Goal: Information Seeking & Learning: Learn about a topic

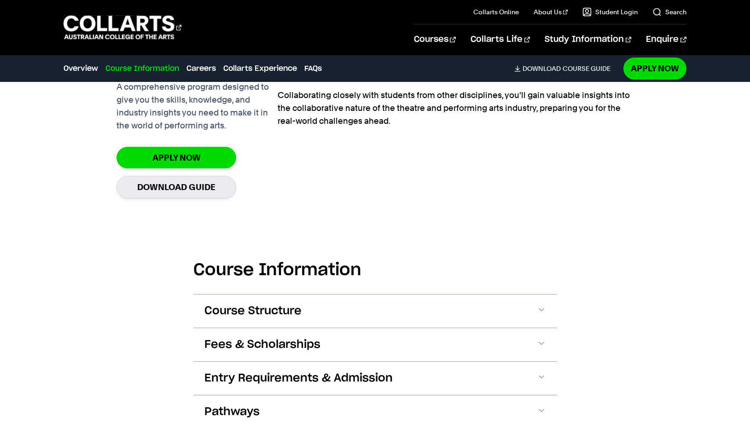
scroll to position [845, 0]
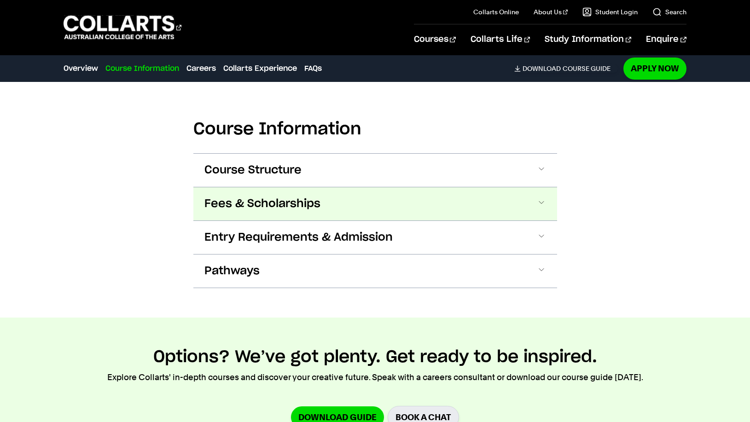
click at [544, 206] on span at bounding box center [541, 204] width 9 height 12
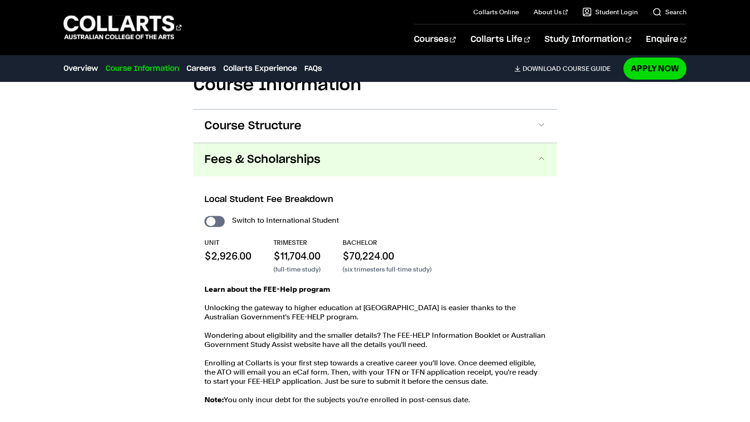
scroll to position [856, 0]
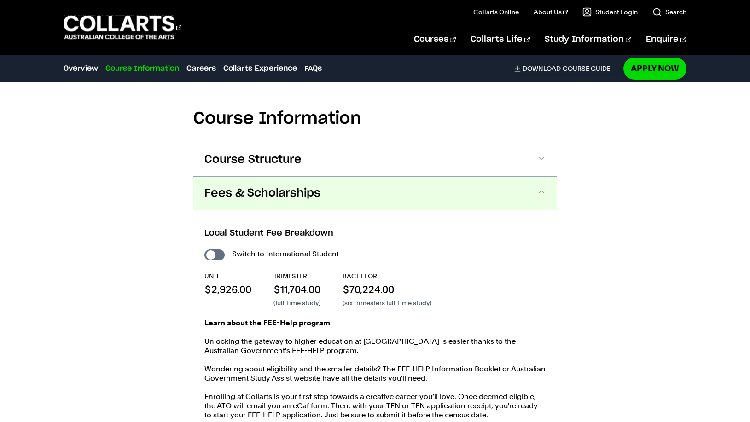
click at [543, 190] on span at bounding box center [541, 193] width 9 height 12
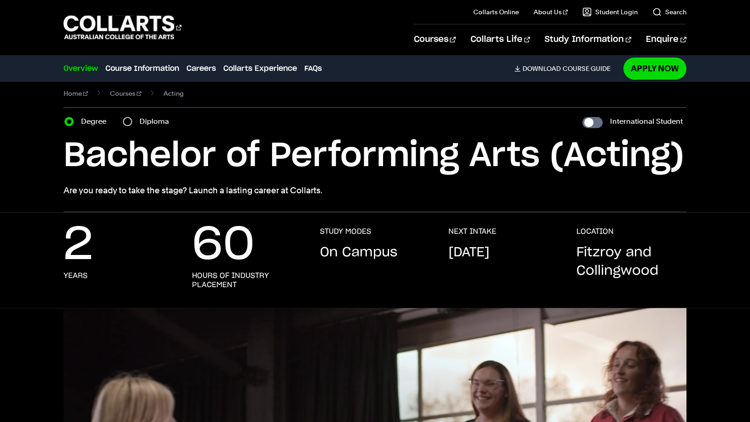
scroll to position [0, 0]
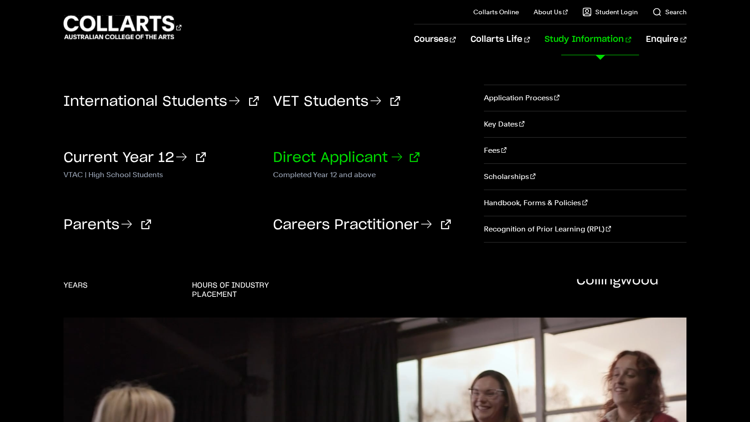
click at [370, 153] on link "Direct Applicant" at bounding box center [346, 158] width 146 height 14
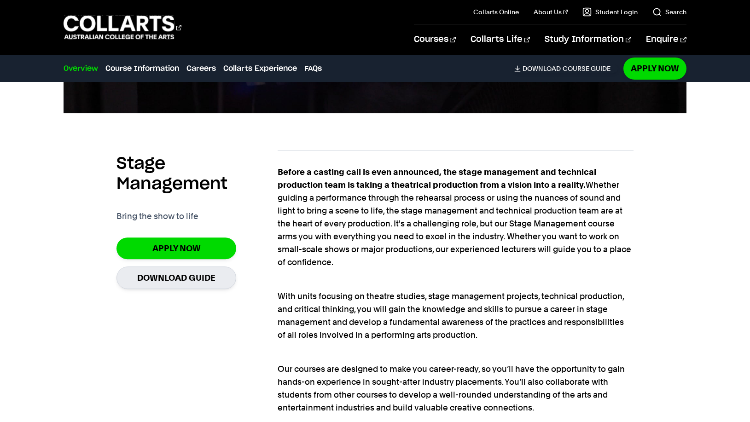
scroll to position [611, 0]
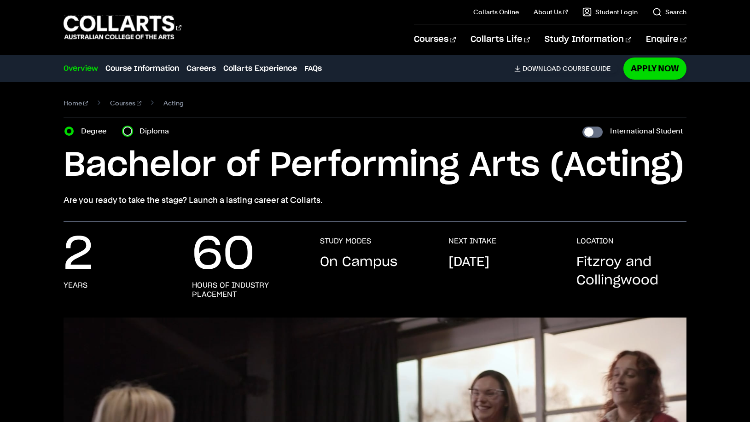
click at [128, 132] on input "Diploma" at bounding box center [127, 131] width 9 height 9
radio input "true"
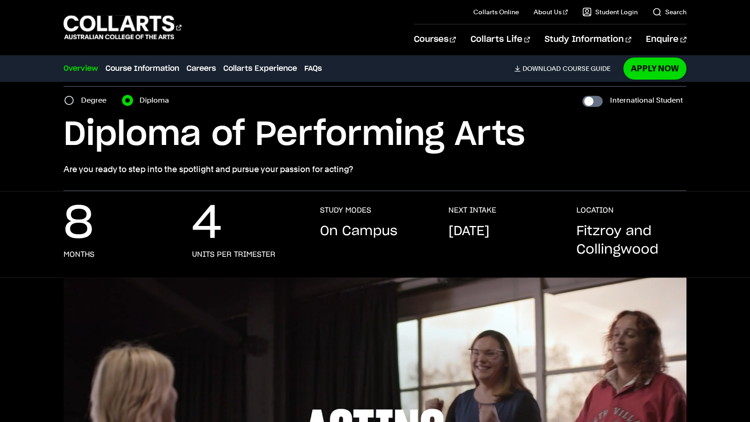
scroll to position [47, 0]
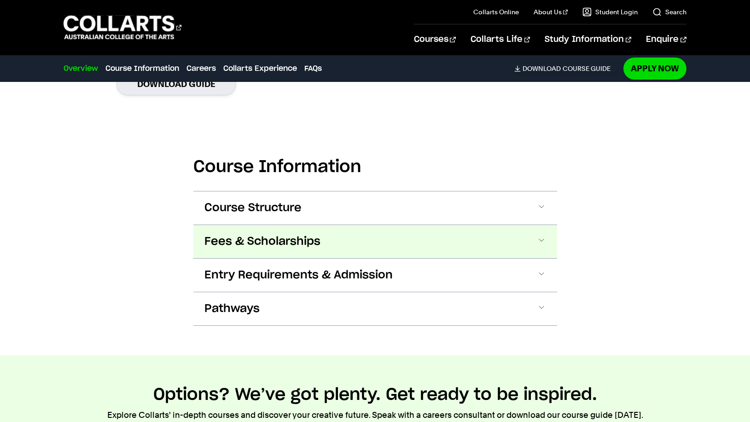
click at [0, 0] on span at bounding box center [0, 0] width 0 height 0
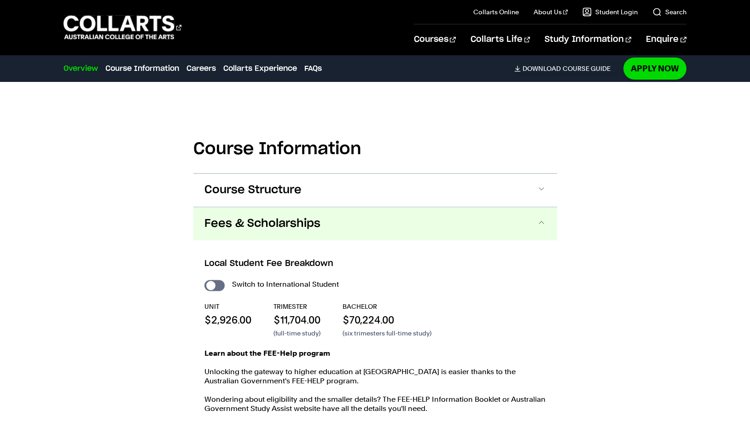
scroll to position [800, 0]
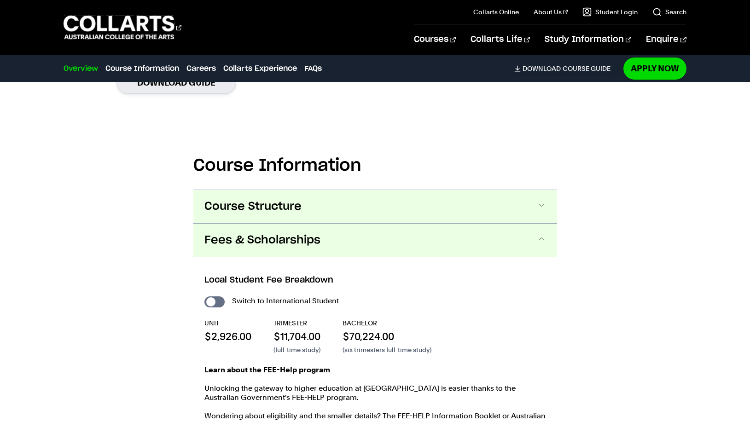
click at [0, 0] on button "Course Structure" at bounding box center [0, 0] width 0 height 0
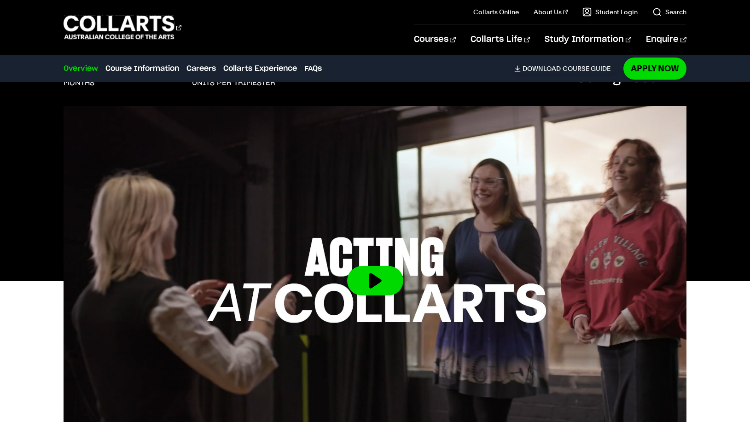
scroll to position [0, 0]
